Goal: Transaction & Acquisition: Book appointment/travel/reservation

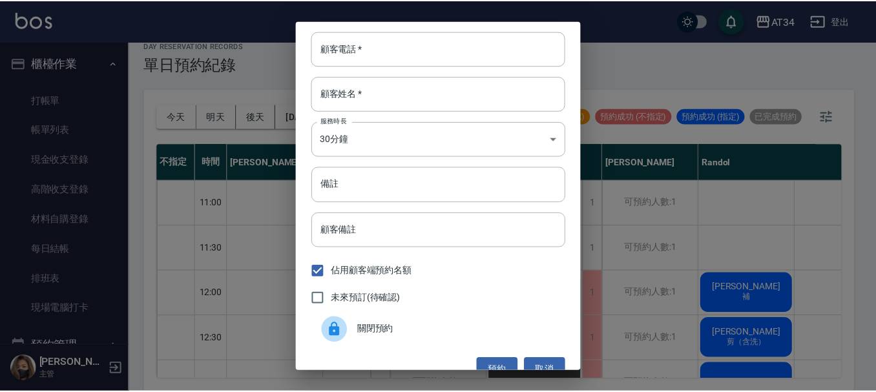
scroll to position [626, 0]
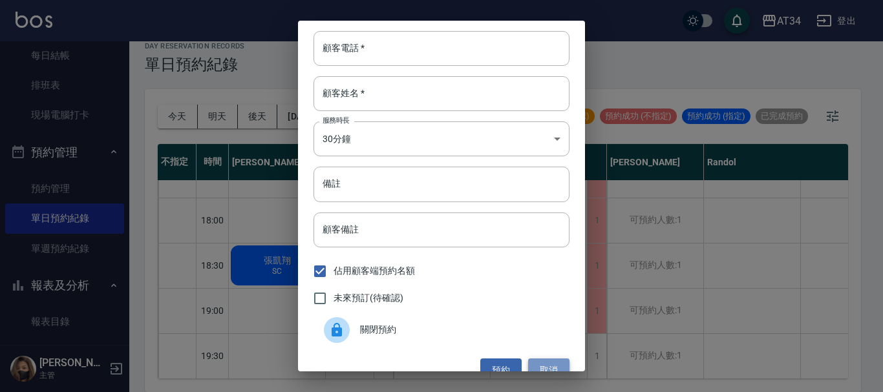
click at [529, 366] on button "取消" at bounding box center [548, 371] width 41 height 24
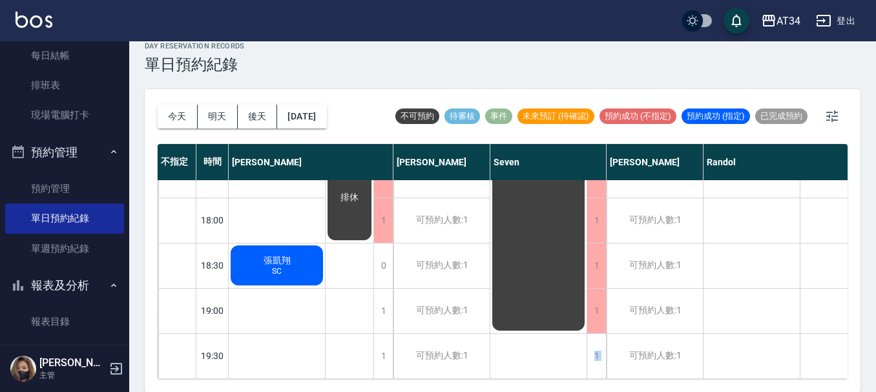
drag, startPoint x: 506, startPoint y: 369, endPoint x: 584, endPoint y: 417, distance: 91.4
click at [584, 392] on html "AT34 登出 櫃檯作業 打帳單 帳單列表 現金收支登錄 高階收支登錄 材料自購登錄 每日結帳 排班表 現場電腦打卡 預約管理 預約管理 單日預約紀錄 單週預…" at bounding box center [438, 188] width 876 height 407
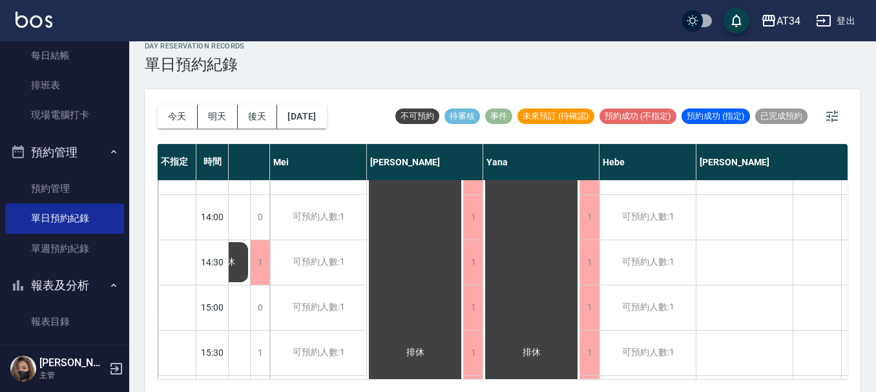
scroll to position [258, 598]
click at [189, 110] on button "今天" at bounding box center [178, 117] width 40 height 24
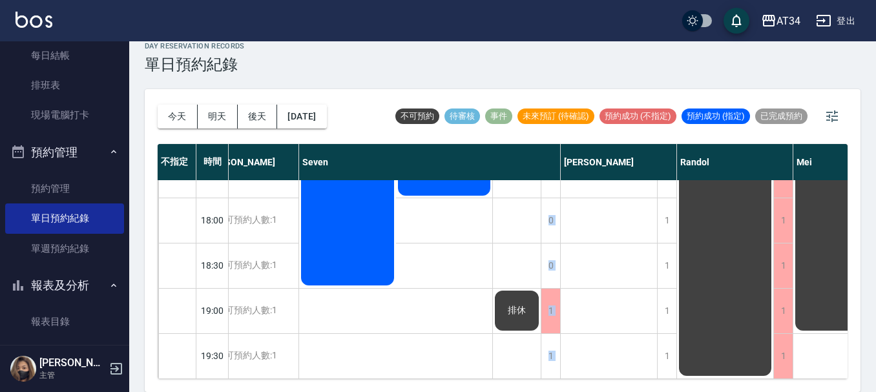
scroll to position [626, 125]
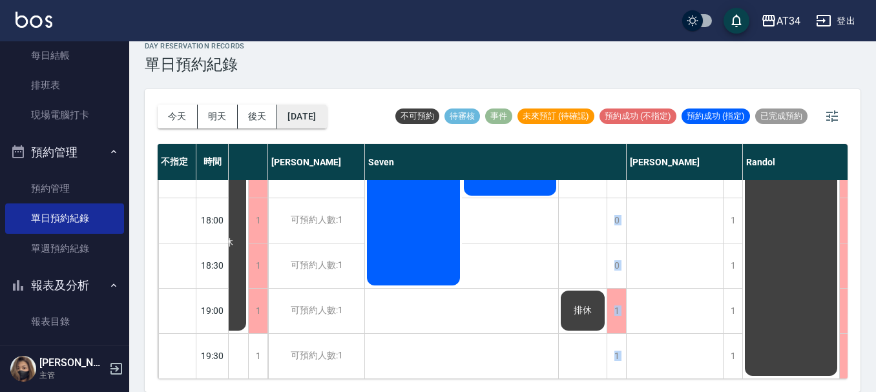
click at [310, 121] on button "[DATE]" at bounding box center [301, 117] width 49 height 24
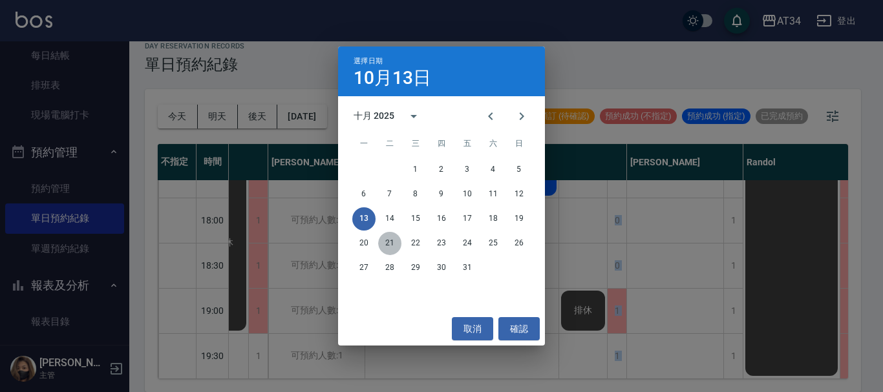
click at [386, 245] on button "21" at bounding box center [389, 243] width 23 height 23
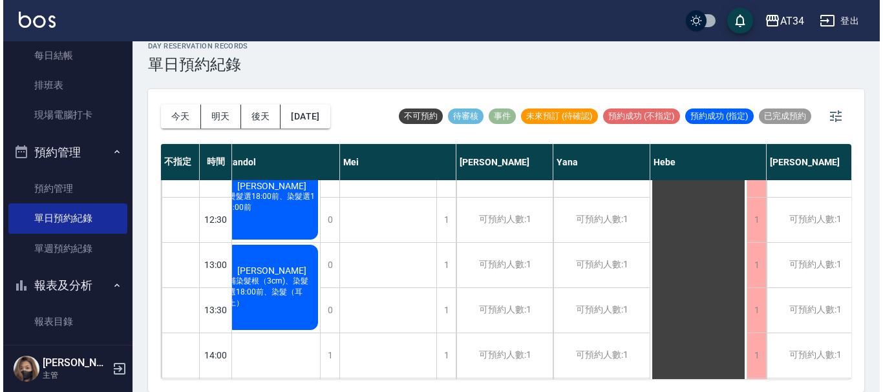
scroll to position [109, 435]
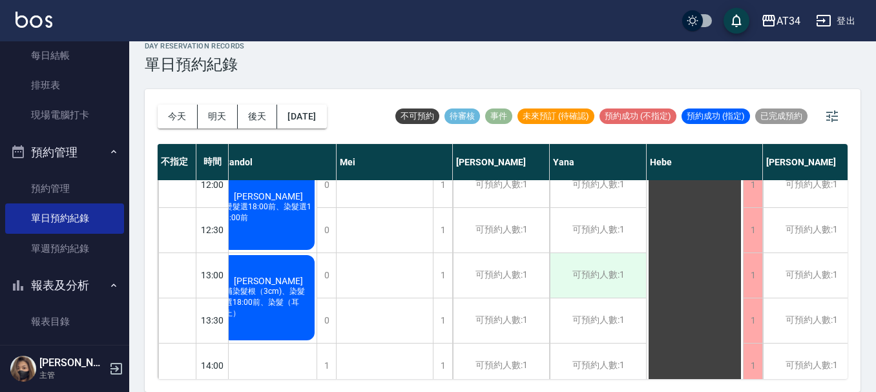
click at [585, 280] on div "可預約人數:1" at bounding box center [598, 275] width 96 height 45
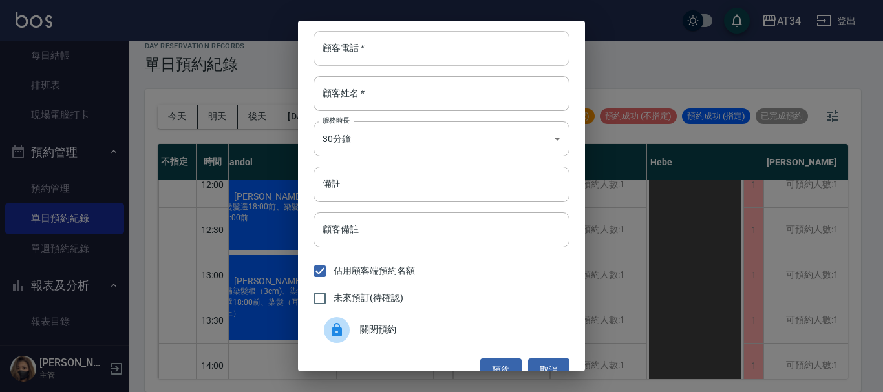
click at [364, 65] on input "顧客電話   *" at bounding box center [441, 48] width 256 height 35
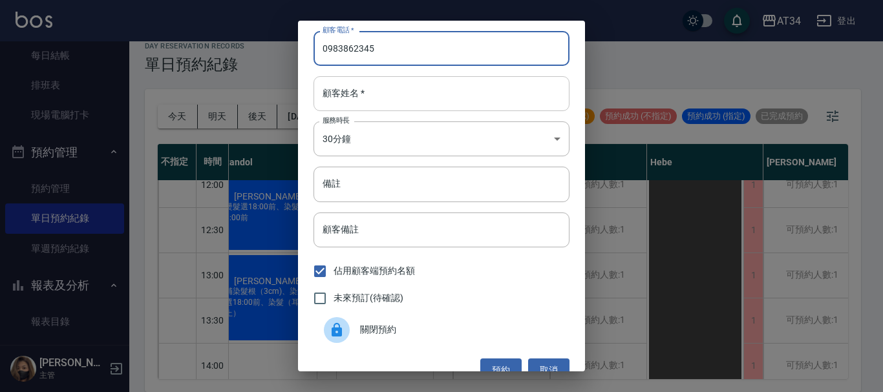
type input "0983862345"
click at [368, 83] on input "顧客姓名   *" at bounding box center [441, 93] width 256 height 35
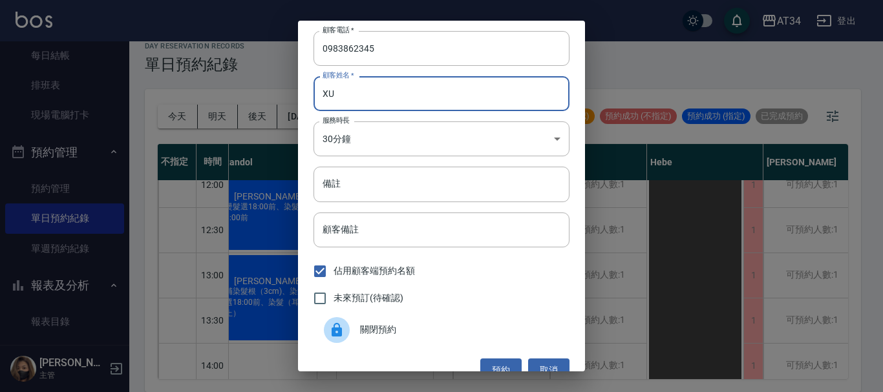
type input "X"
type input "[PERSON_NAME]"
click at [386, 195] on input "備註" at bounding box center [441, 184] width 256 height 35
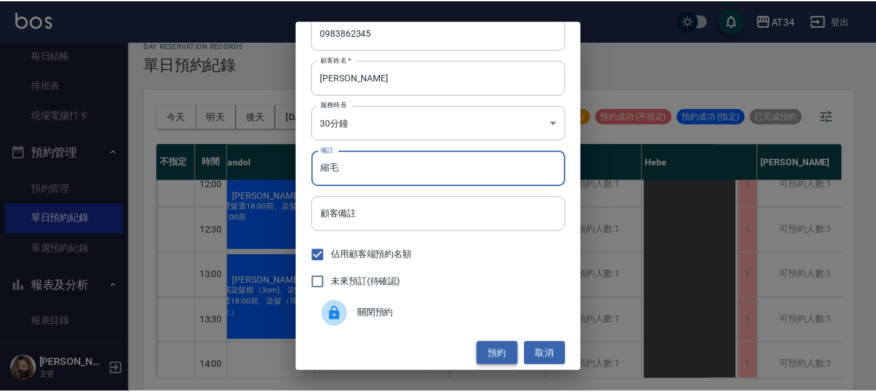
scroll to position [21, 0]
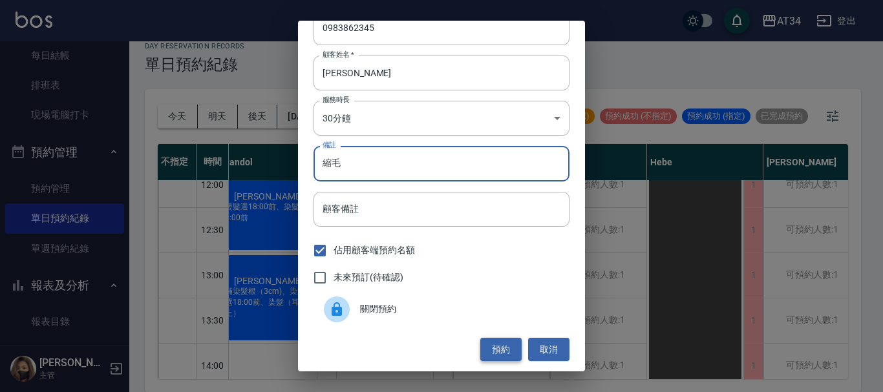
type input "縮毛"
click at [486, 346] on button "預約" at bounding box center [500, 350] width 41 height 24
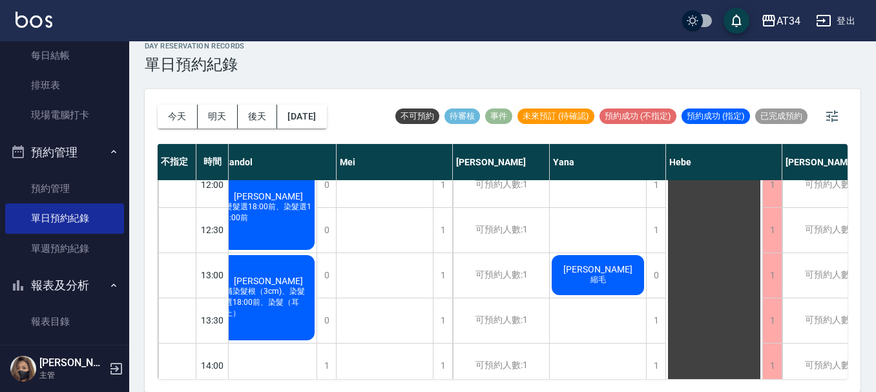
click at [587, 273] on div "[PERSON_NAME]" at bounding box center [598, 275] width 96 height 44
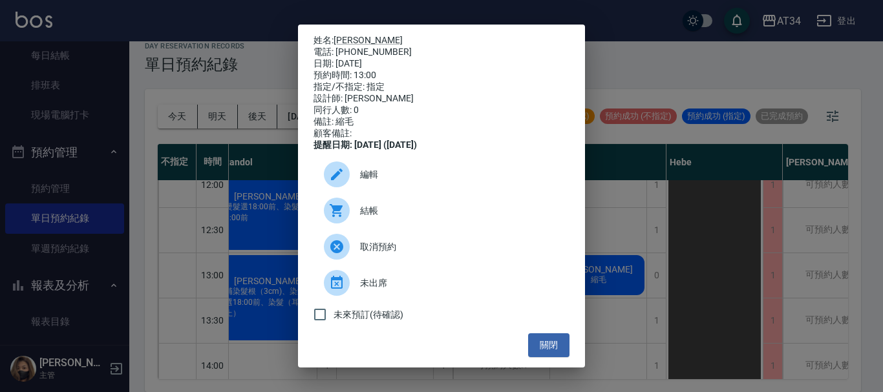
click at [635, 229] on div "姓名: [PERSON_NAME] 電話: [PHONE_NUMBER] 日期: [DATE] 預約時間: 13:00 指定/不指定: 指定 設計師: [PE…" at bounding box center [441, 196] width 883 height 392
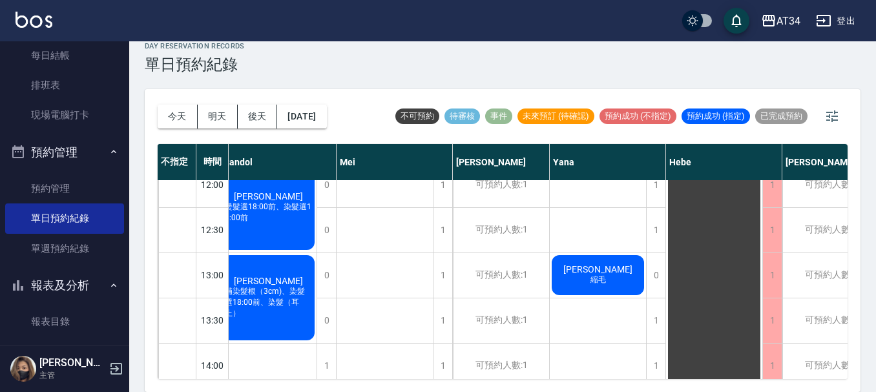
click at [607, 273] on div "[PERSON_NAME]" at bounding box center [598, 275] width 96 height 44
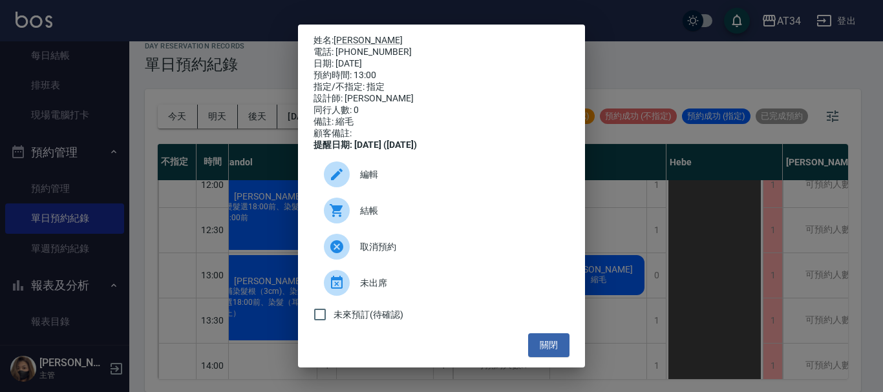
click at [382, 193] on div "編輯" at bounding box center [441, 174] width 256 height 36
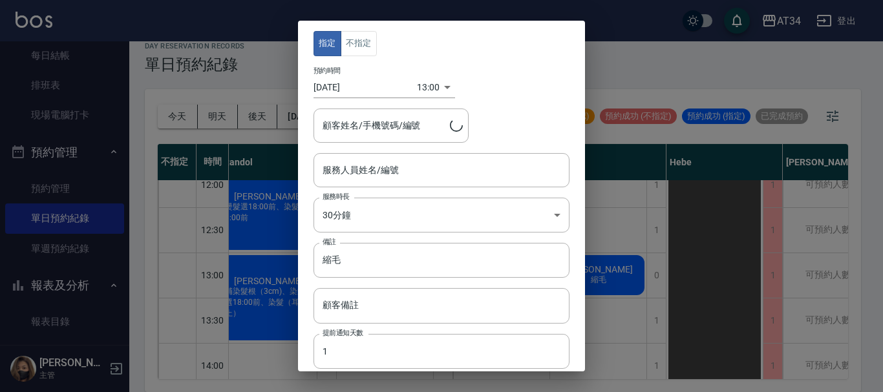
type input "Yana-09"
type input "[PERSON_NAME]/0983862345"
click at [624, 147] on div "指定 不指定 預約時間 [DATE] 13:00 1761022800000 顧客姓名/手機號碼/編號 [PERSON_NAME]/0983862345 顧客…" at bounding box center [441, 196] width 883 height 392
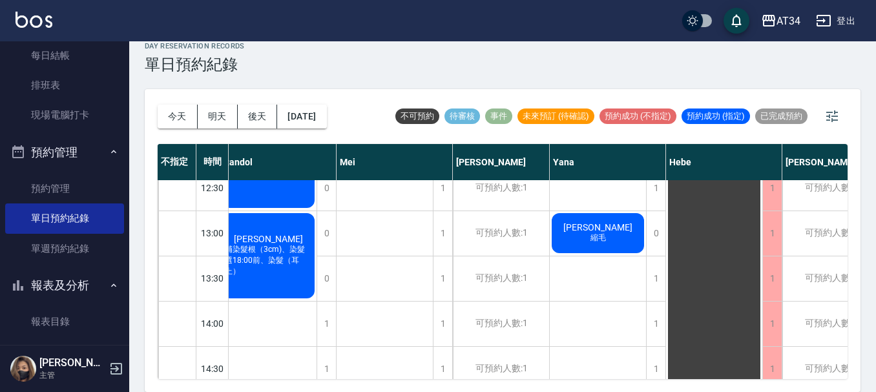
scroll to position [173, 435]
